Goal: Navigation & Orientation: Find specific page/section

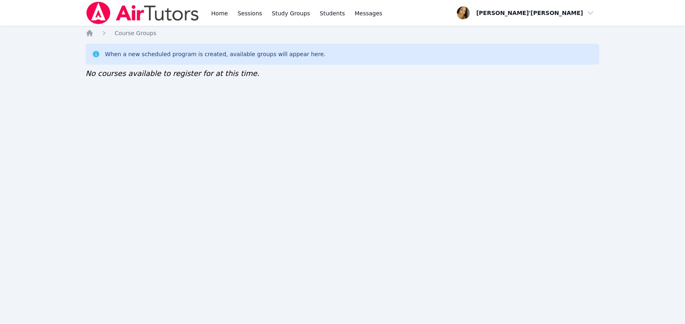
click at [192, 13] on img at bounding box center [143, 13] width 114 height 23
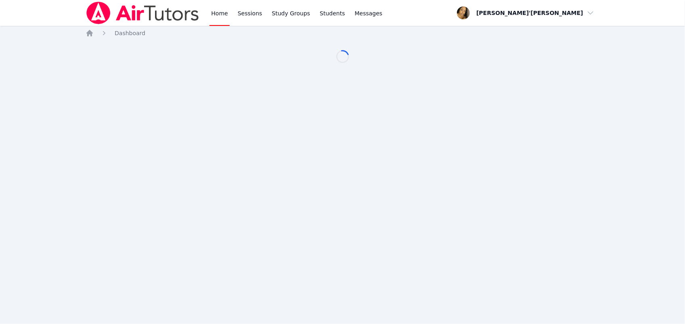
click at [211, 9] on link "Home" at bounding box center [219, 13] width 20 height 26
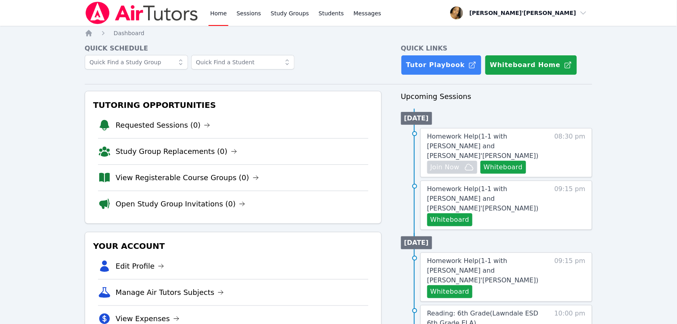
click at [100, 69] on div at bounding box center [233, 66] width 297 height 23
